Goal: Information Seeking & Learning: Learn about a topic

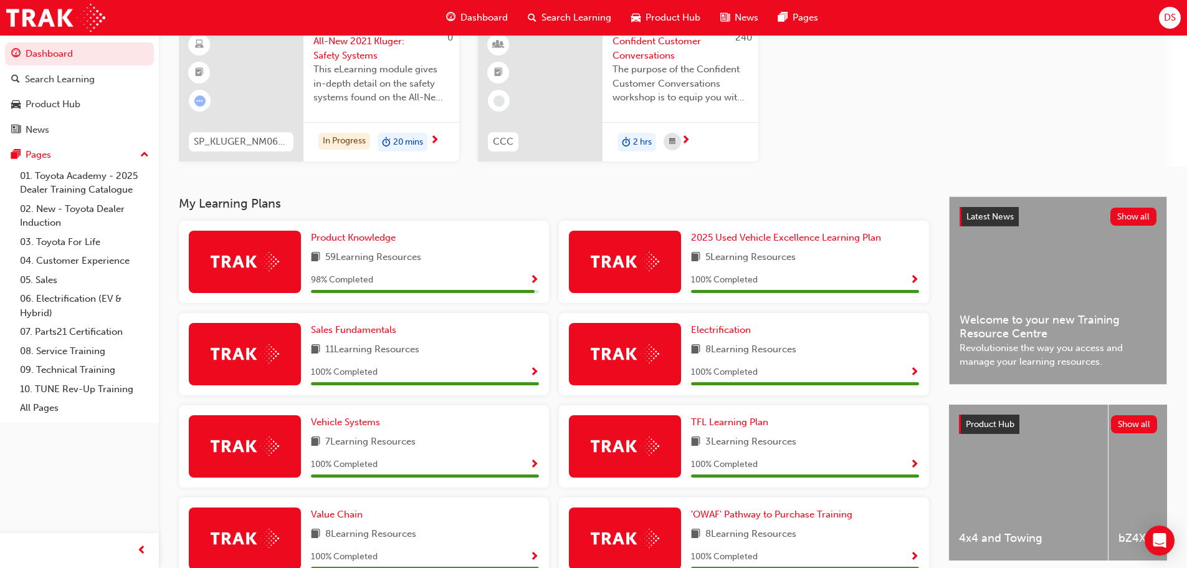
scroll to position [85, 0]
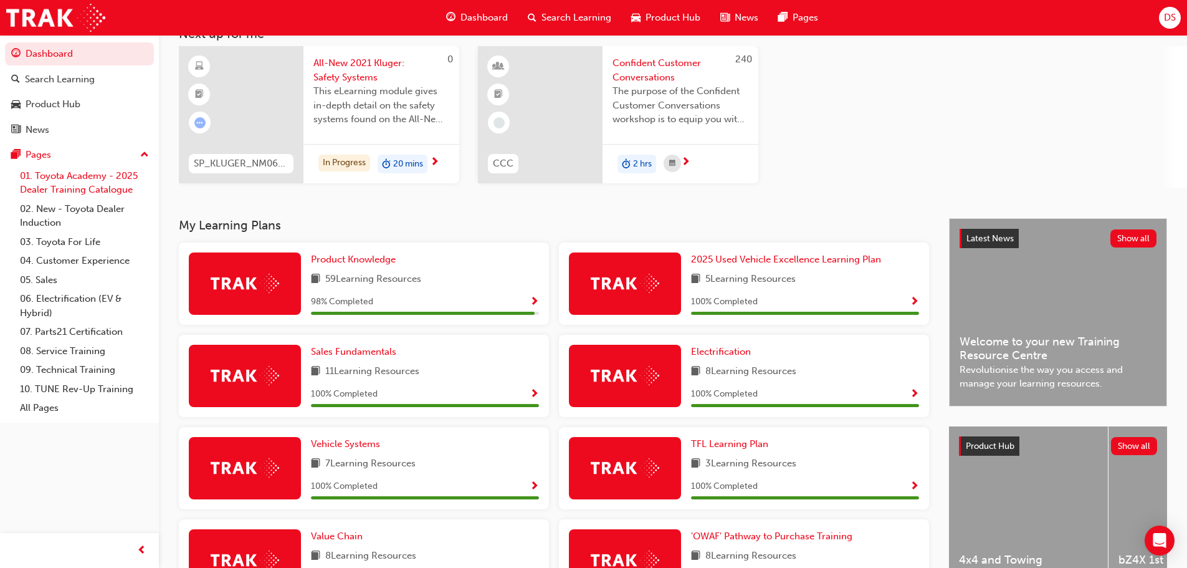
click at [50, 177] on link "01. Toyota Academy - 2025 Dealer Training Catalogue" at bounding box center [84, 182] width 139 height 33
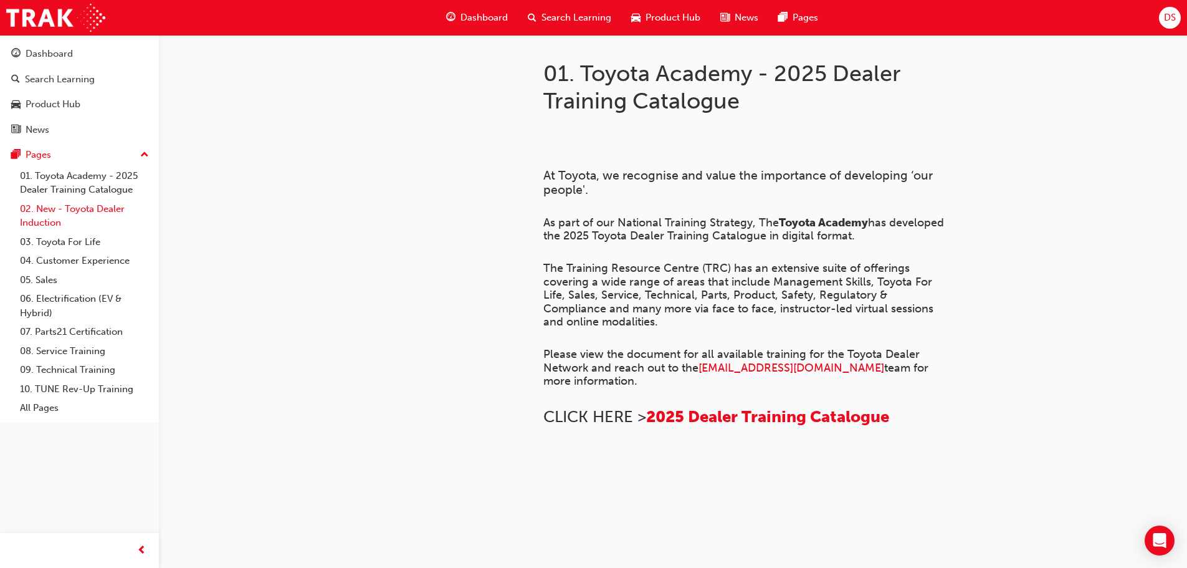
click at [52, 214] on link "02. New - Toyota Dealer Induction" at bounding box center [84, 215] width 139 height 33
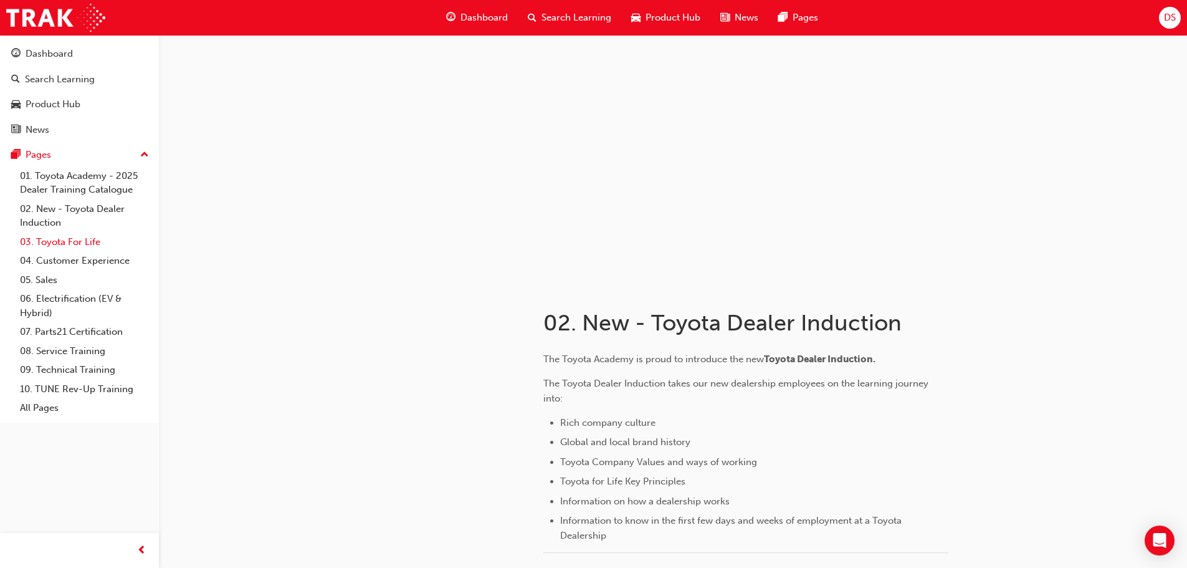
click at [66, 241] on link "03. Toyota For Life" at bounding box center [84, 241] width 139 height 19
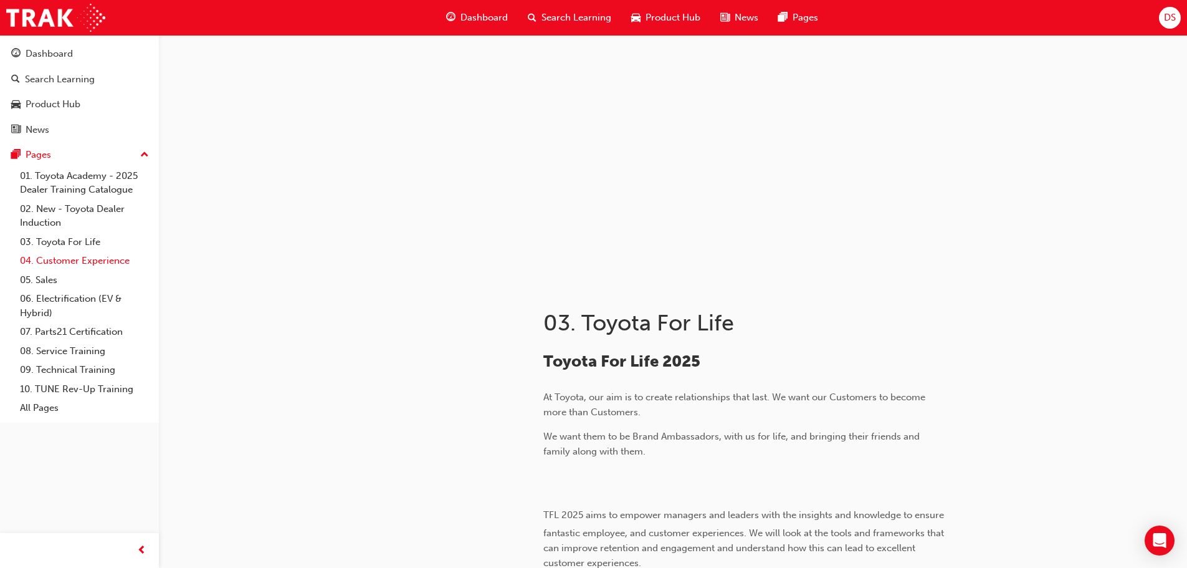
click at [63, 259] on link "04. Customer Experience" at bounding box center [84, 260] width 139 height 19
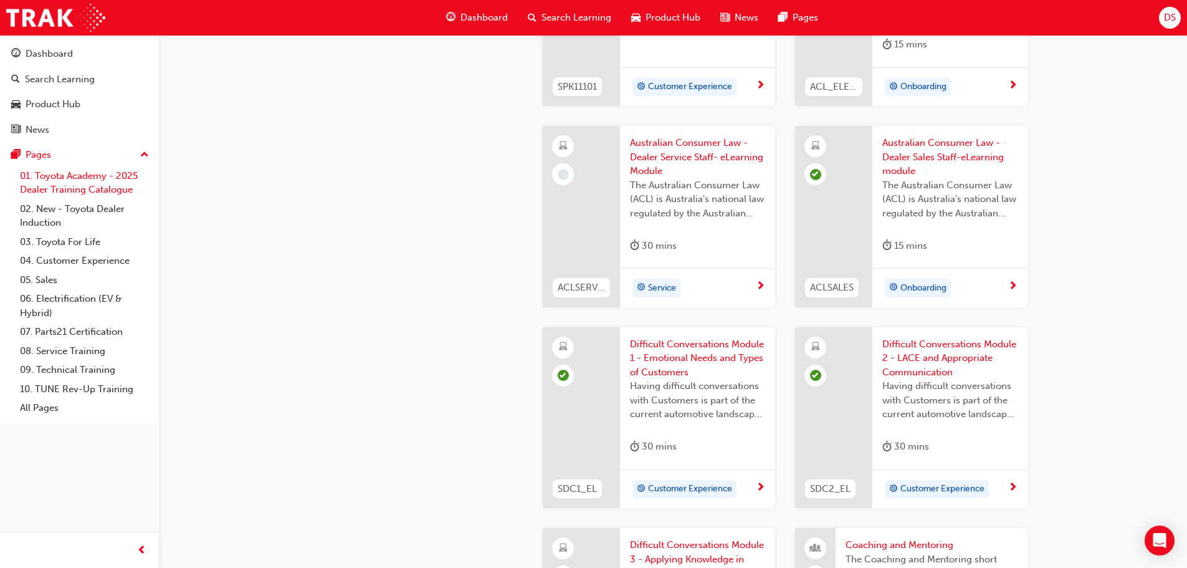
scroll to position [962, 0]
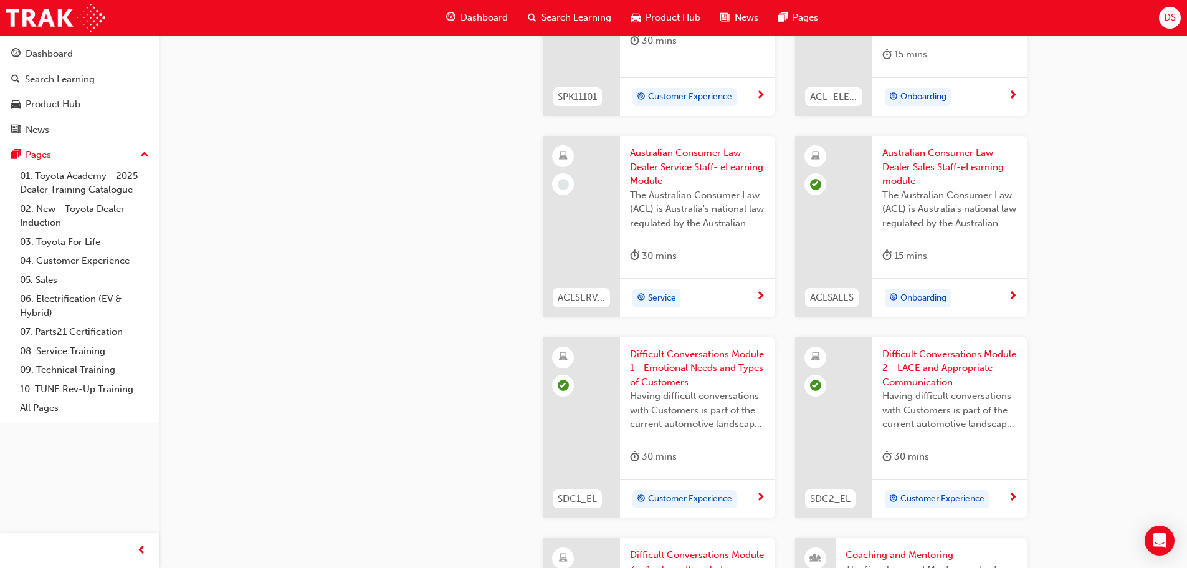
click at [644, 232] on div "The Australian Consumer Law (ACL) is Australia's national law regulated by the …" at bounding box center [697, 213] width 135 height 50
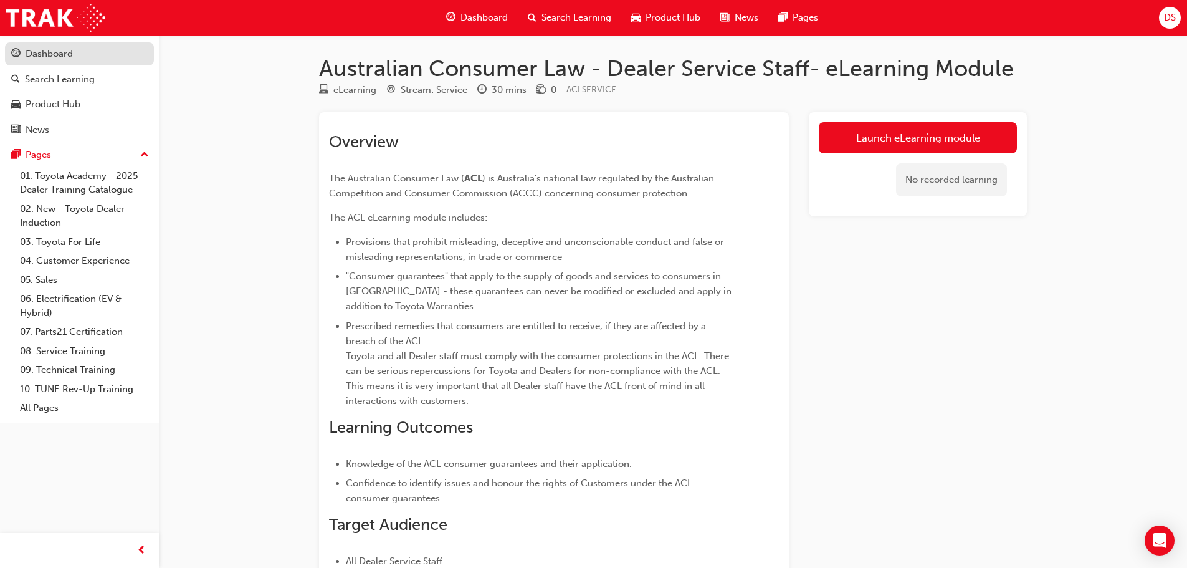
click at [37, 52] on div "Dashboard" at bounding box center [49, 54] width 47 height 14
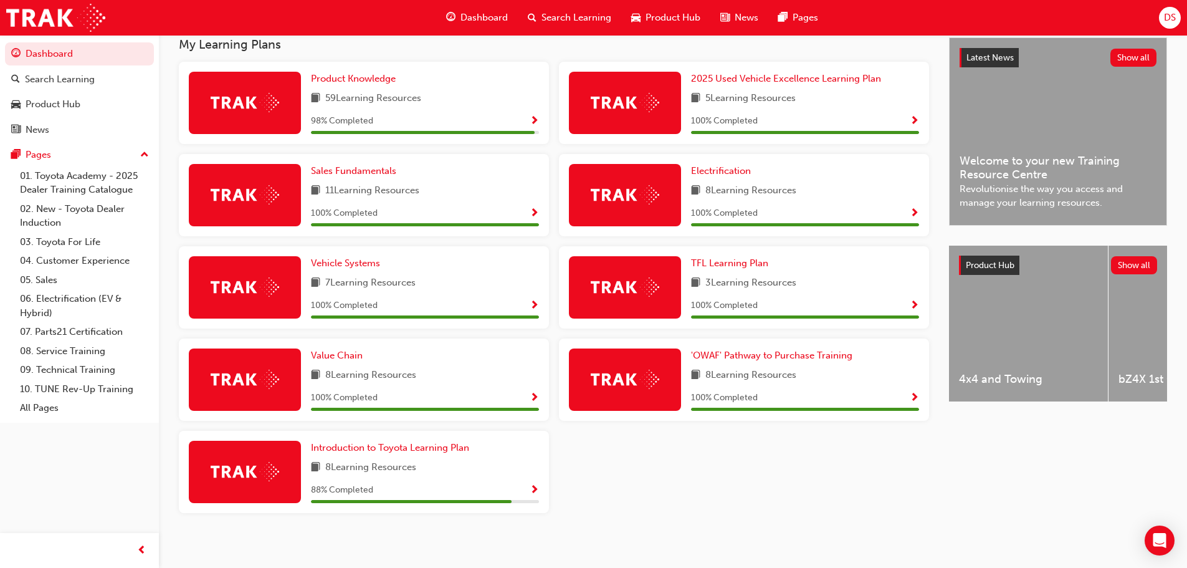
scroll to position [272, 0]
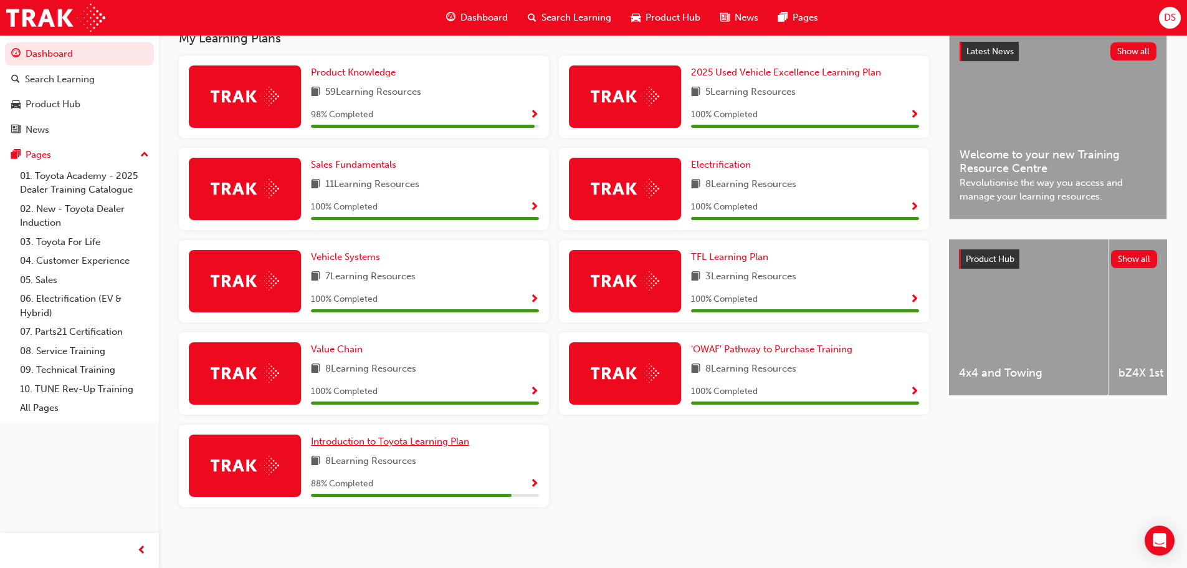
click at [330, 440] on span "Introduction to Toyota Learning Plan" at bounding box center [390, 440] width 158 height 11
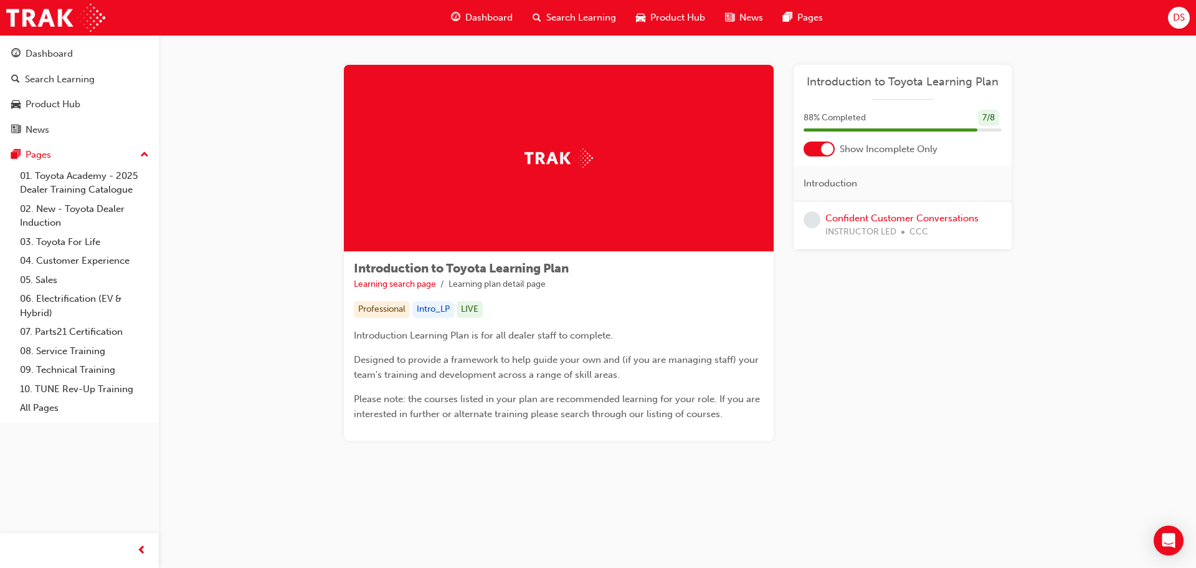
click at [858, 83] on span "Introduction to Toyota Learning Plan" at bounding box center [903, 82] width 198 height 14
click at [48, 50] on div "Dashboard" at bounding box center [49, 54] width 47 height 14
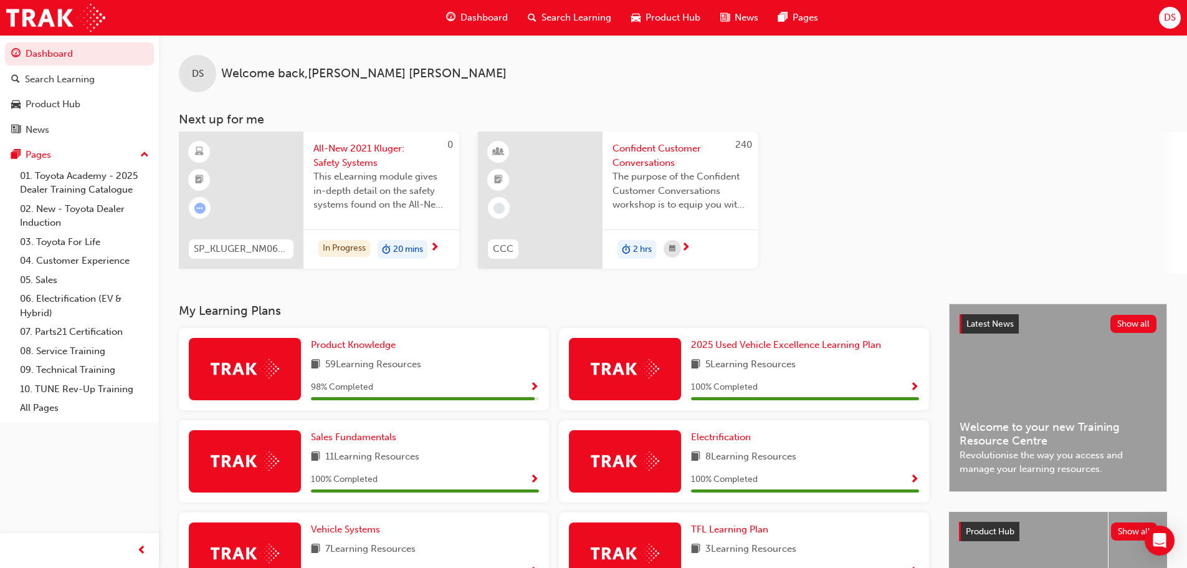
click at [319, 226] on div "All-New 2021 Kluger: Safety Systems This eLearning module gives in-depth detail…" at bounding box center [381, 180] width 156 height 98
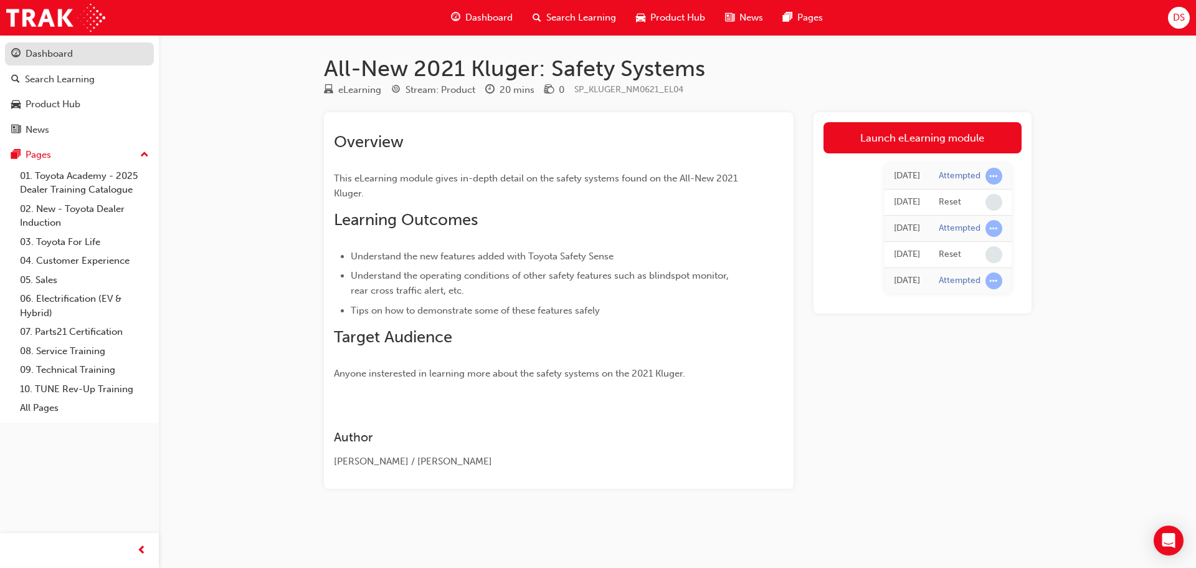
click at [54, 55] on div "Dashboard" at bounding box center [49, 54] width 47 height 14
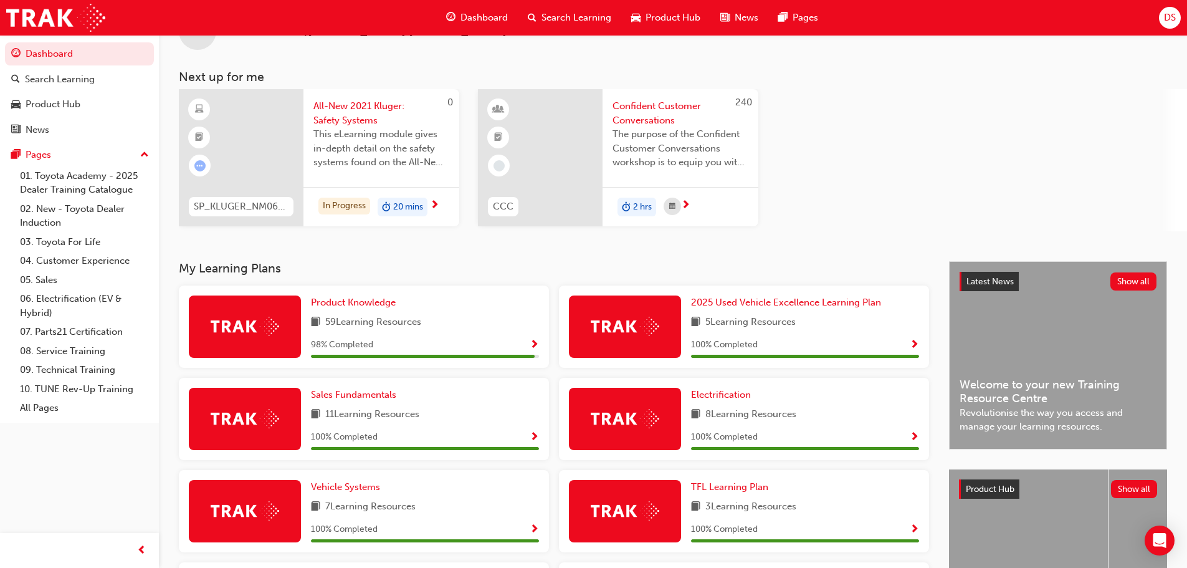
scroll to position [62, 0]
